Goal: Transaction & Acquisition: Purchase product/service

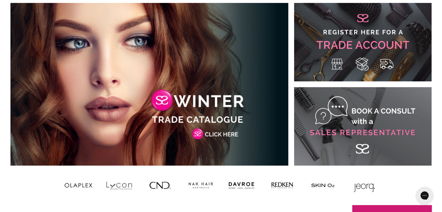
scroll to position [356, 0]
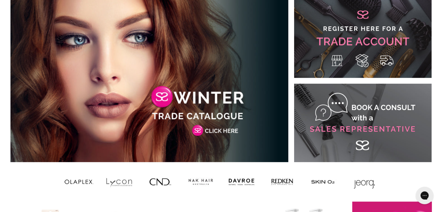
click at [227, 131] on link "Main content" at bounding box center [149, 80] width 278 height 163
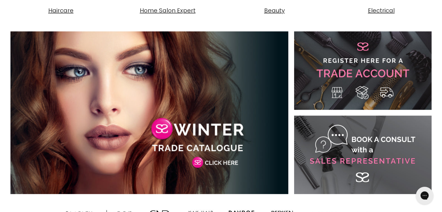
scroll to position [311, 0]
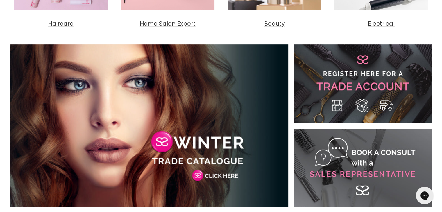
click at [349, 85] on link "Main content" at bounding box center [363, 84] width 138 height 79
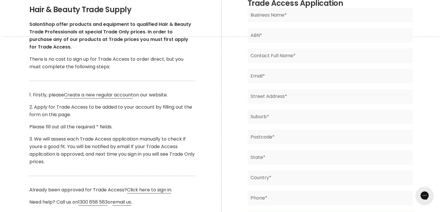
scroll to position [120, 0]
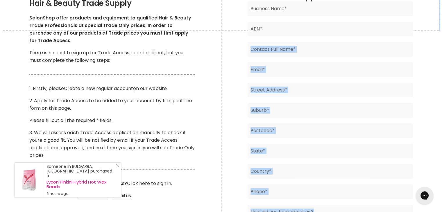
drag, startPoint x: 436, startPoint y: 52, endPoint x: 440, endPoint y: 71, distance: 18.7
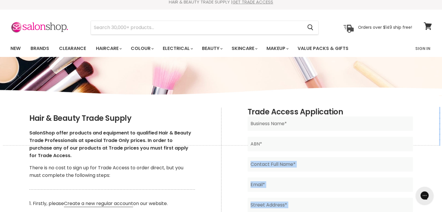
scroll to position [0, 0]
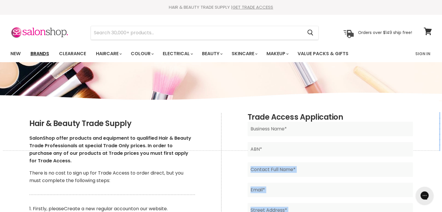
click at [36, 52] on link "Brands" at bounding box center [39, 54] width 27 height 12
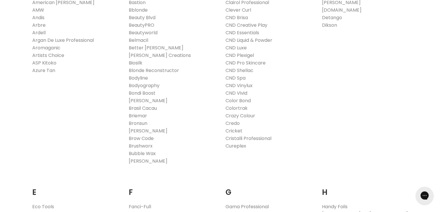
scroll to position [215, 0]
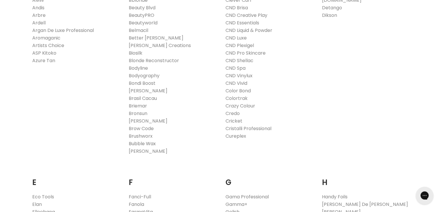
click at [147, 144] on link "Bubble Wax" at bounding box center [142, 144] width 27 height 7
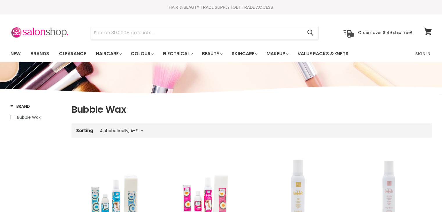
select select "title-ascending"
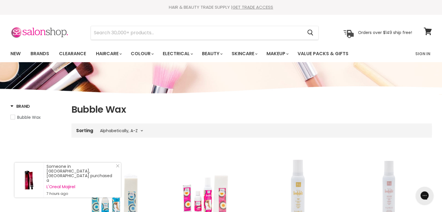
click at [34, 31] on img at bounding box center [39, 33] width 58 height 12
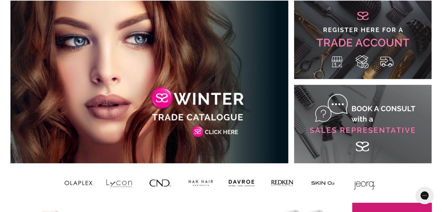
scroll to position [364, 0]
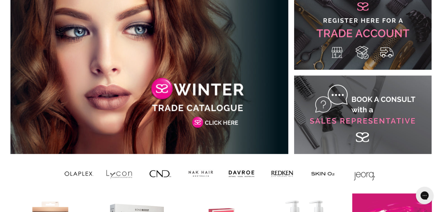
click at [360, 100] on link "Main content" at bounding box center [363, 115] width 138 height 79
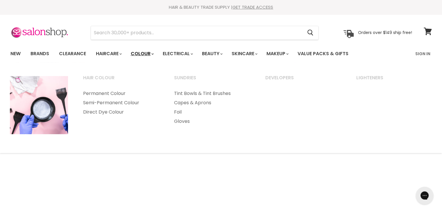
click at [145, 54] on link "Colour" at bounding box center [142, 54] width 31 height 12
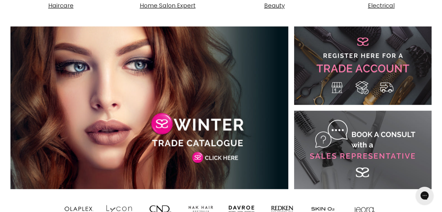
click at [361, 70] on link "Main content" at bounding box center [363, 65] width 138 height 79
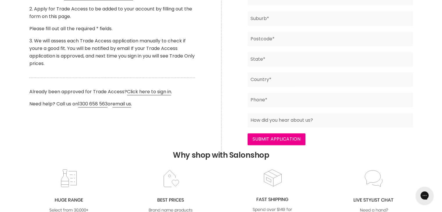
scroll to position [211, 0]
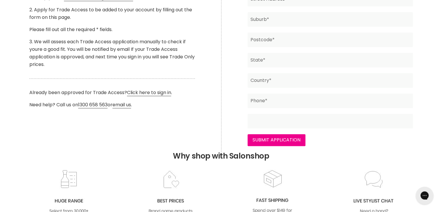
drag, startPoint x: 316, startPoint y: 121, endPoint x: 300, endPoint y: 122, distance: 16.0
click at [300, 122] on input "Main content" at bounding box center [331, 121] width 166 height 15
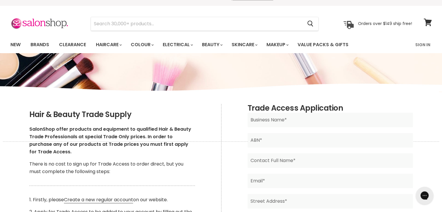
scroll to position [3, 0]
